Goal: Task Accomplishment & Management: Complete application form

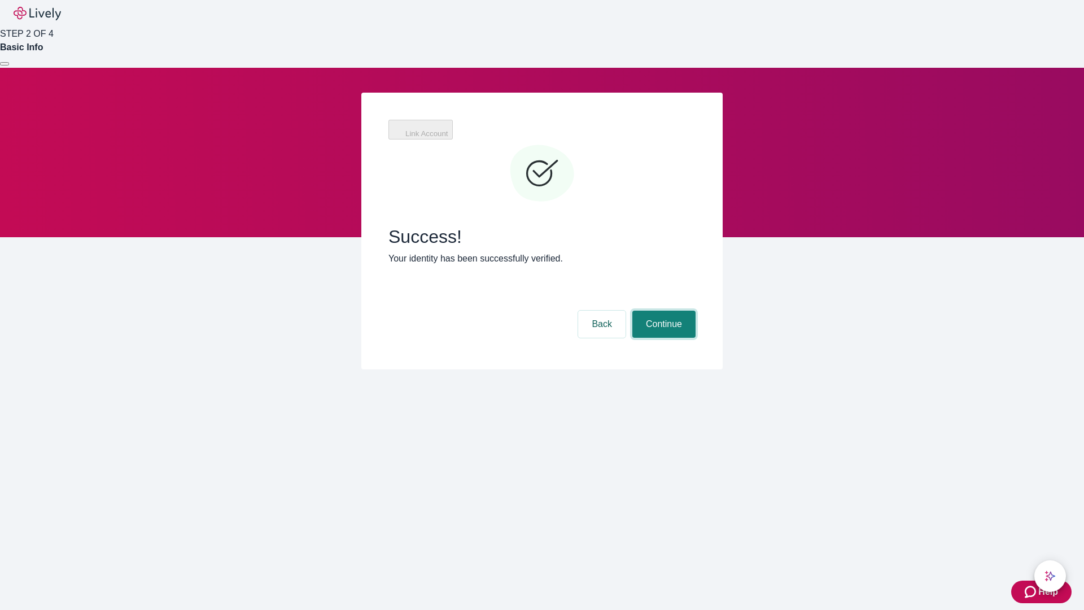
click at [662, 311] on button "Continue" at bounding box center [664, 324] width 63 height 27
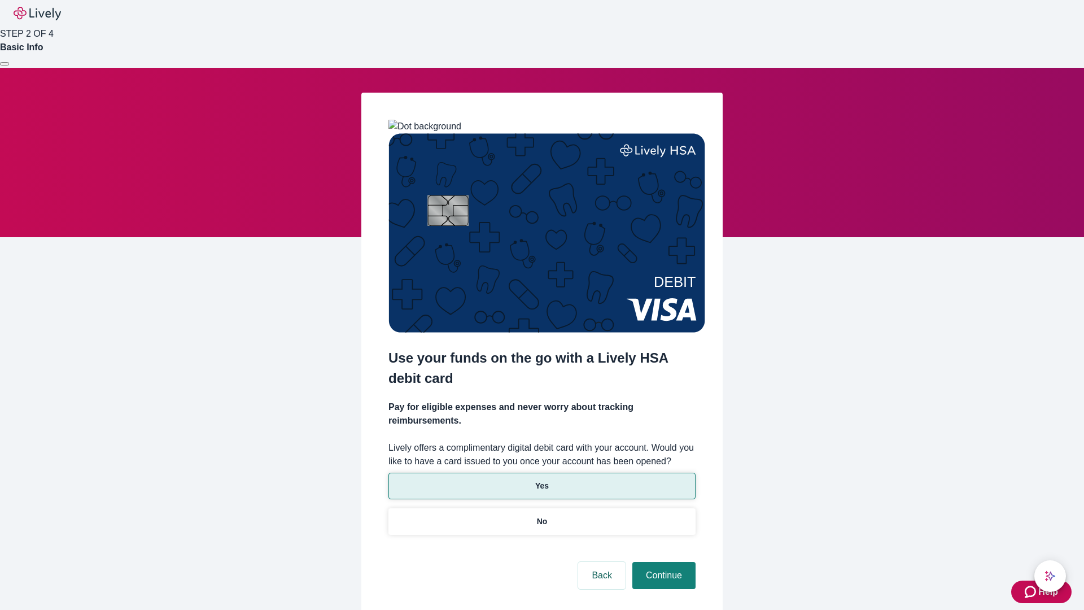
click at [542, 480] on p "Yes" at bounding box center [542, 486] width 14 height 12
click at [662, 562] on button "Continue" at bounding box center [664, 575] width 63 height 27
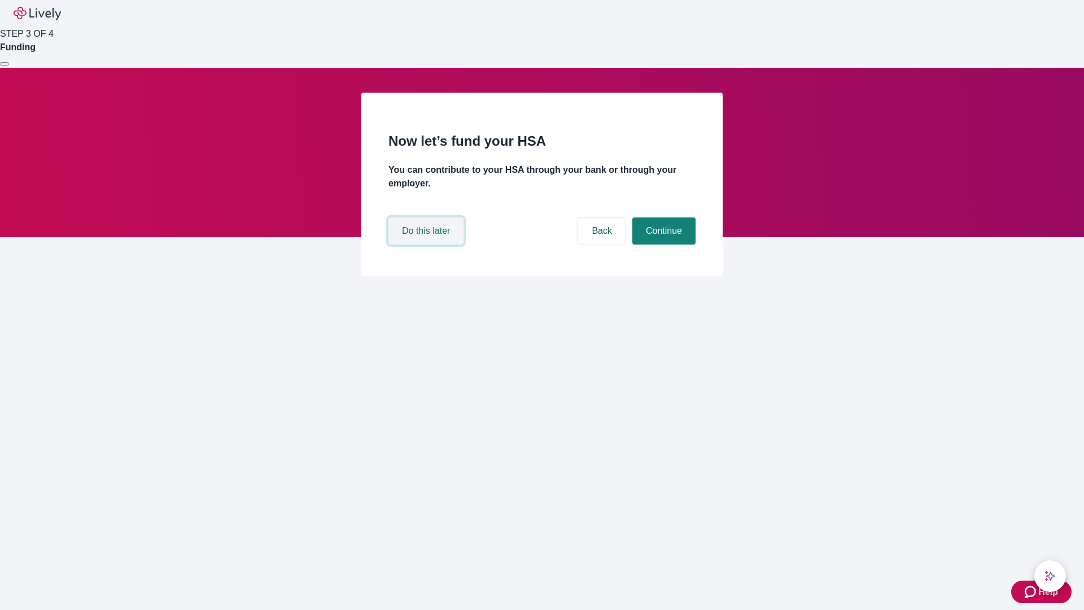
click at [428, 245] on button "Do this later" at bounding box center [426, 230] width 75 height 27
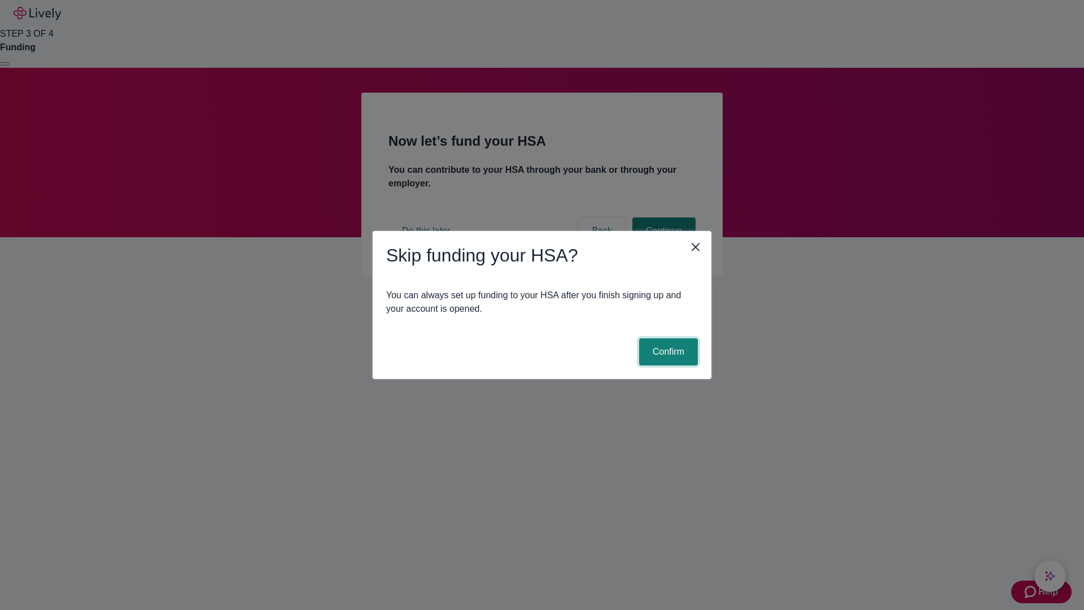
click at [667, 352] on button "Confirm" at bounding box center [668, 351] width 59 height 27
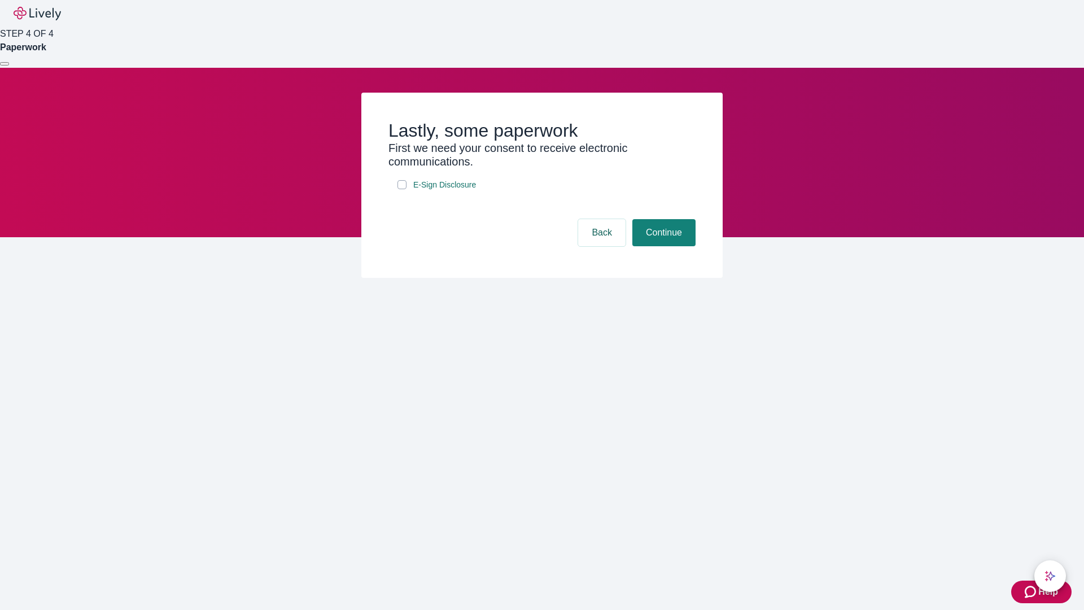
click at [402, 189] on input "E-Sign Disclosure" at bounding box center [402, 184] width 9 height 9
checkbox input "true"
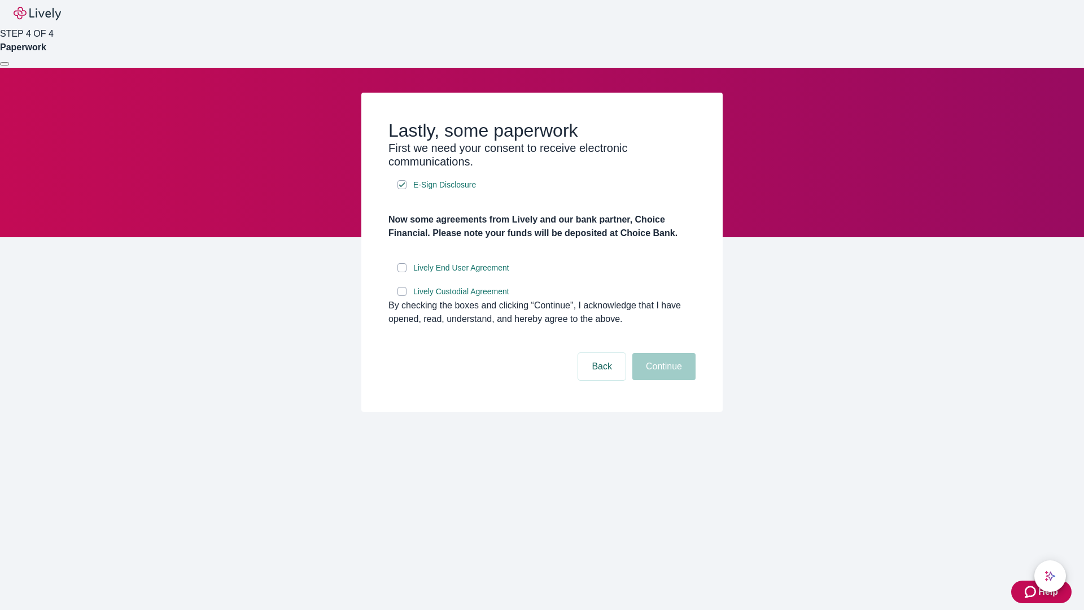
click at [402, 272] on input "Lively End User Agreement" at bounding box center [402, 267] width 9 height 9
checkbox input "true"
click at [402, 296] on input "Lively Custodial Agreement" at bounding box center [402, 291] width 9 height 9
checkbox input "true"
click at [662, 380] on button "Continue" at bounding box center [664, 366] width 63 height 27
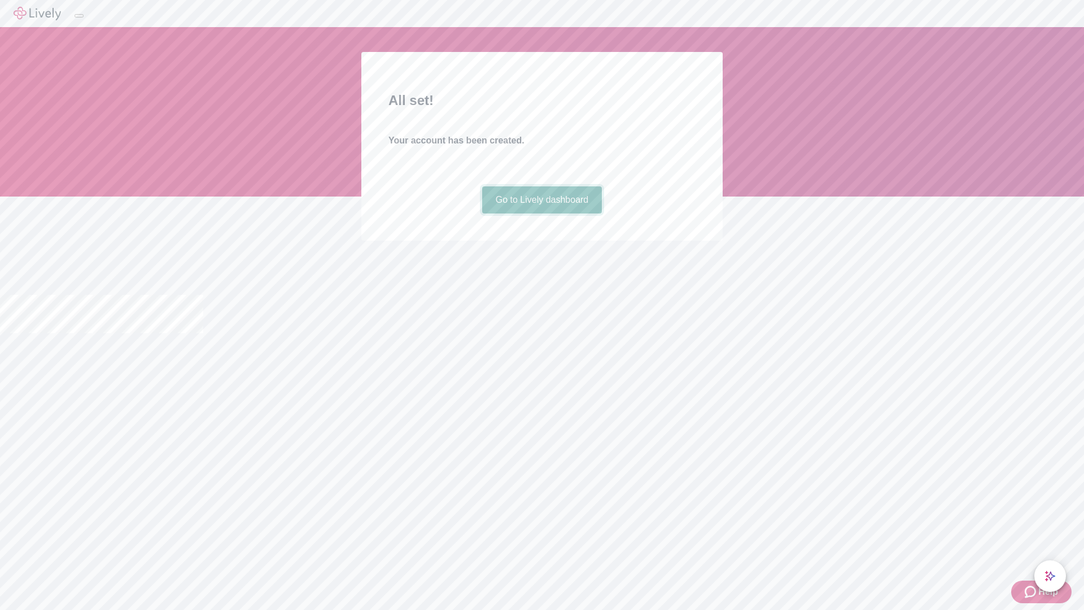
click at [542, 213] on link "Go to Lively dashboard" at bounding box center [542, 199] width 120 height 27
